Goal: Information Seeking & Learning: Learn about a topic

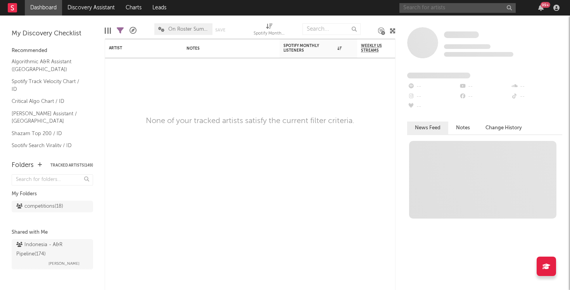
click at [429, 8] on input "text" at bounding box center [457, 8] width 116 height 10
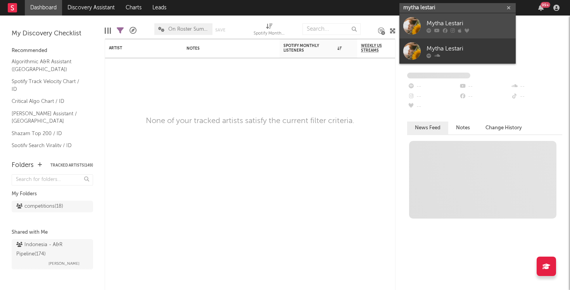
type input "mytha lestari"
click at [454, 20] on div "Mytha Lestari" at bounding box center [469, 23] width 85 height 9
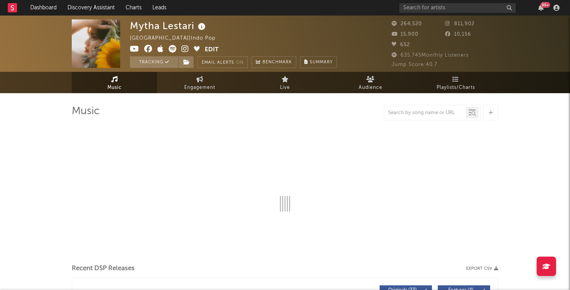
select select "6m"
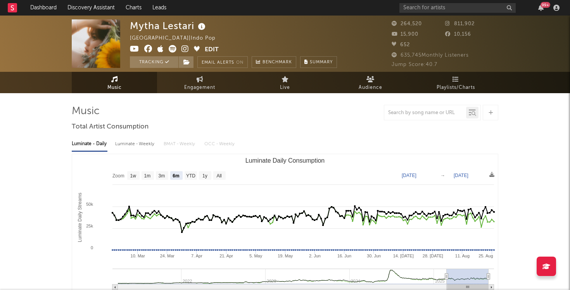
click at [174, 49] on icon at bounding box center [173, 49] width 8 height 8
click at [133, 48] on icon at bounding box center [134, 49] width 9 height 8
click at [183, 47] on icon at bounding box center [184, 49] width 7 height 8
